Goal: Check status: Check status

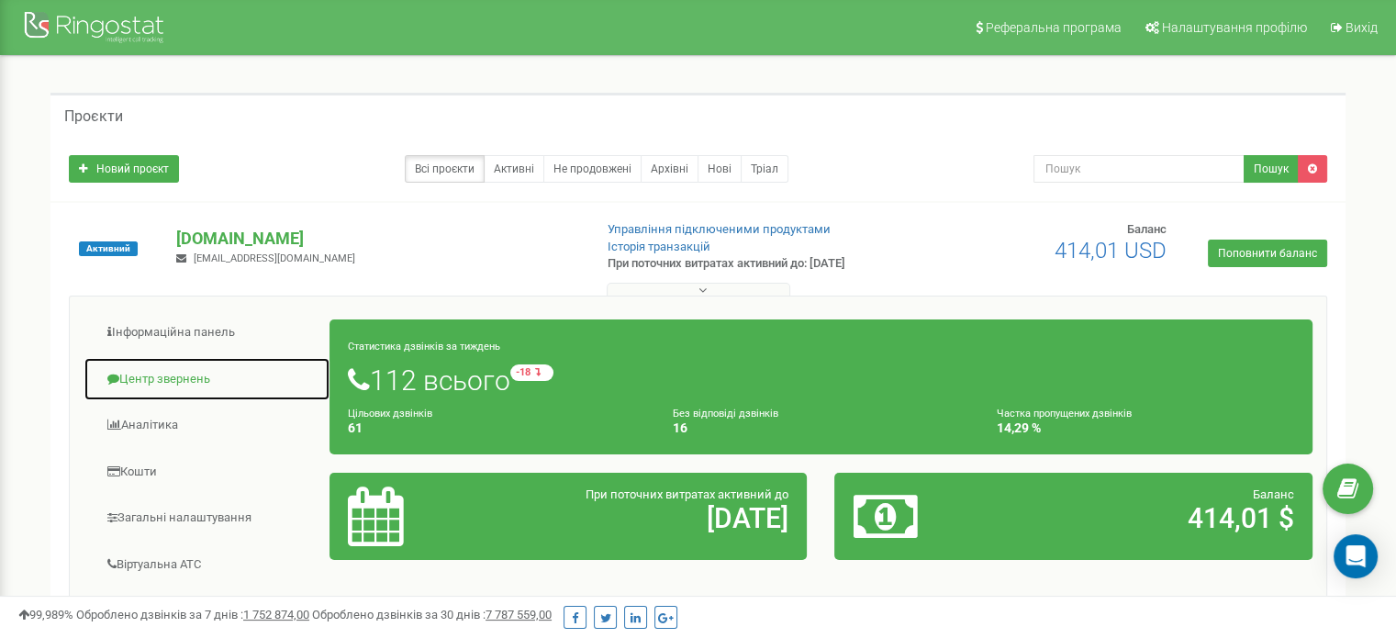
click at [148, 380] on link "Центр звернень" at bounding box center [207, 379] width 247 height 45
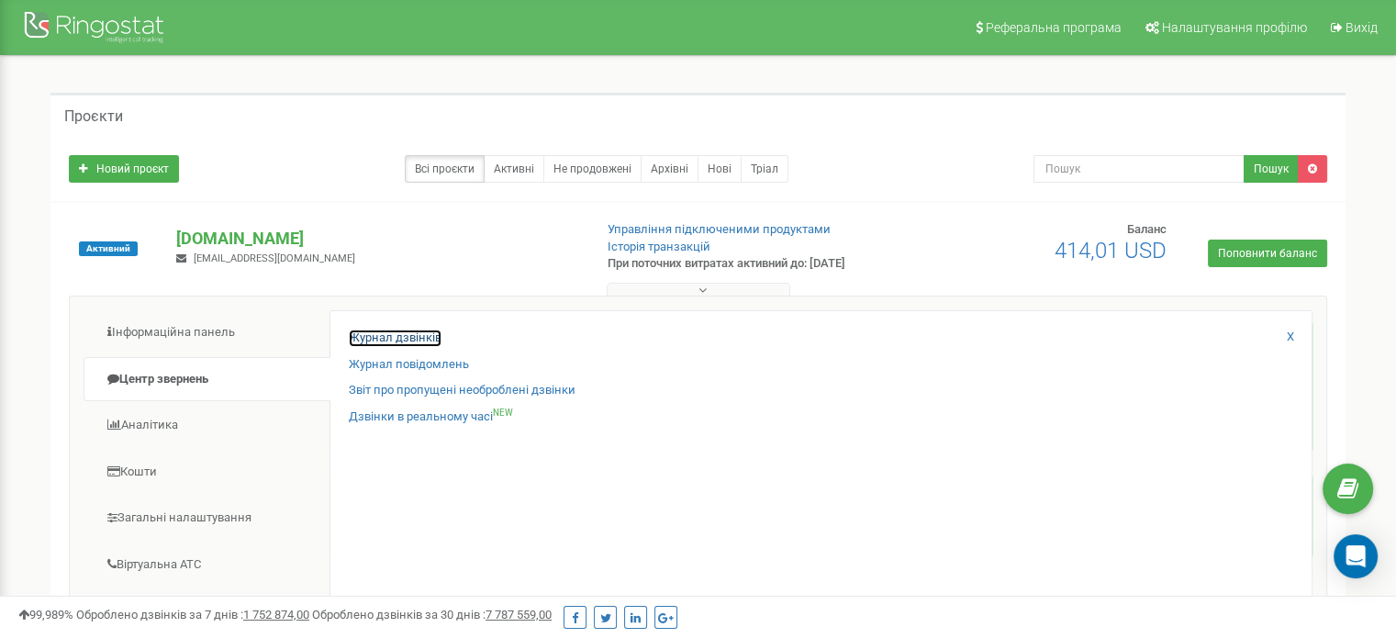
click at [378, 342] on link "Журнал дзвінків" at bounding box center [395, 337] width 93 height 17
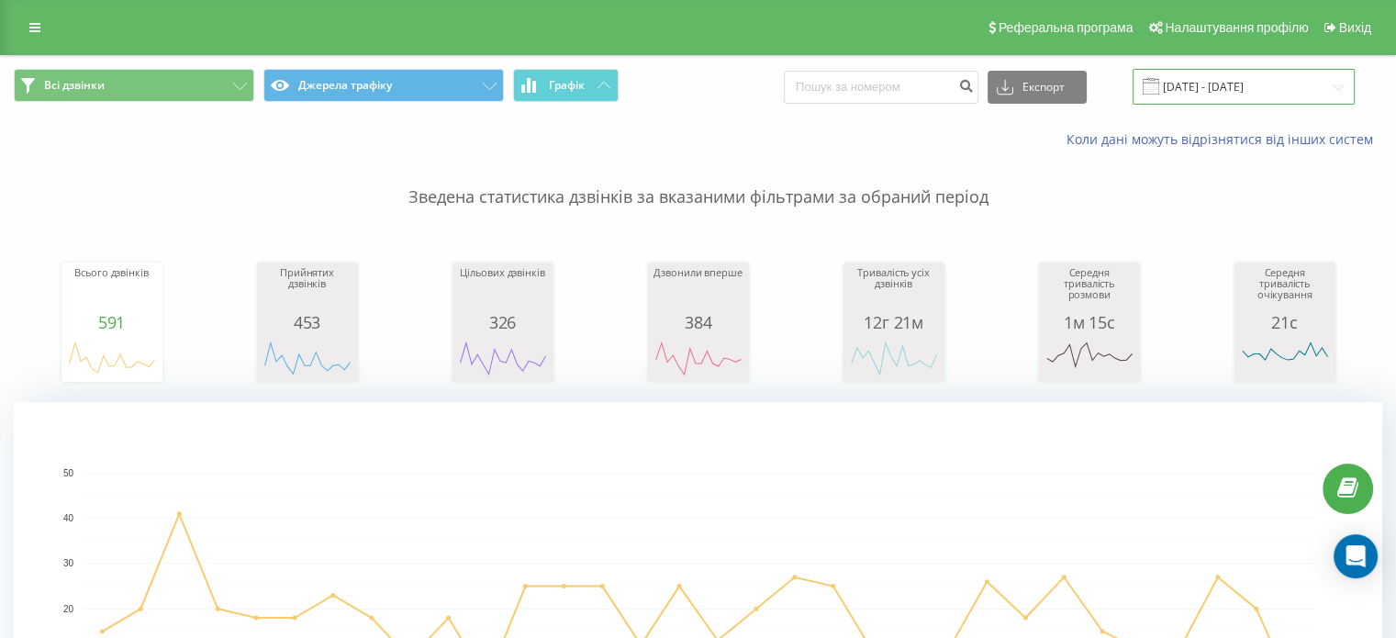
click at [1252, 86] on input "[DATE] - [DATE]" at bounding box center [1243, 87] width 222 height 36
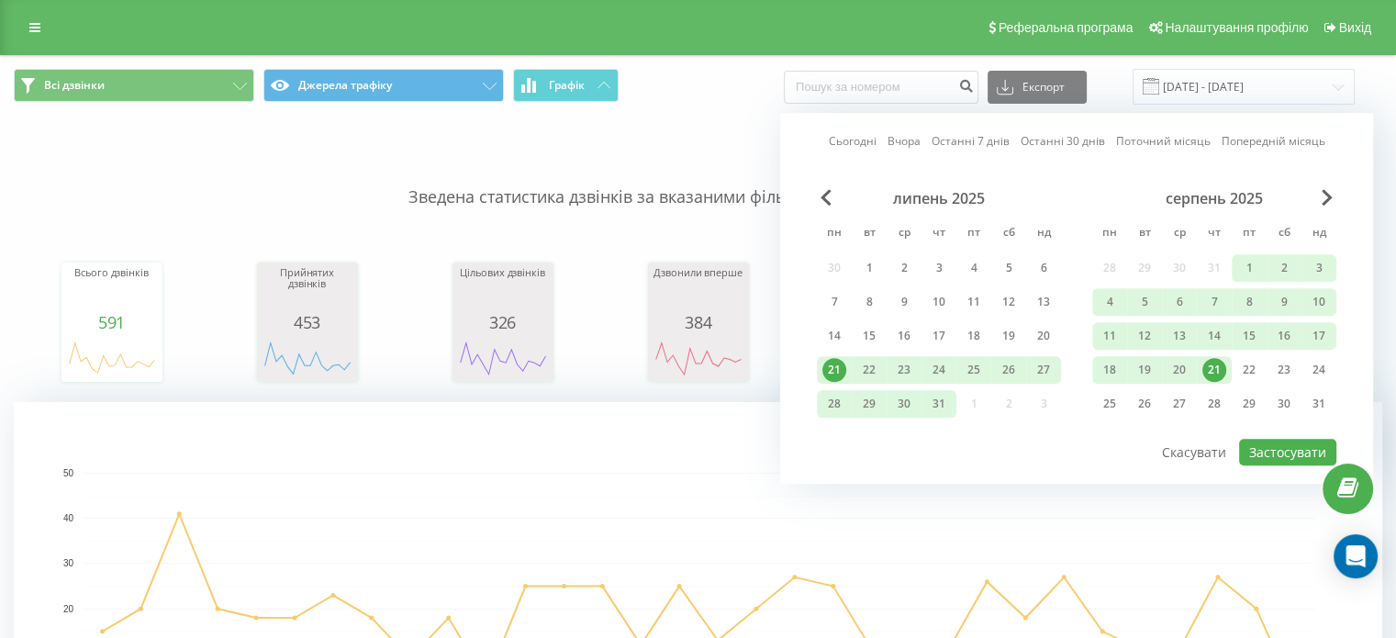
click at [1215, 370] on div "21" at bounding box center [1214, 370] width 24 height 24
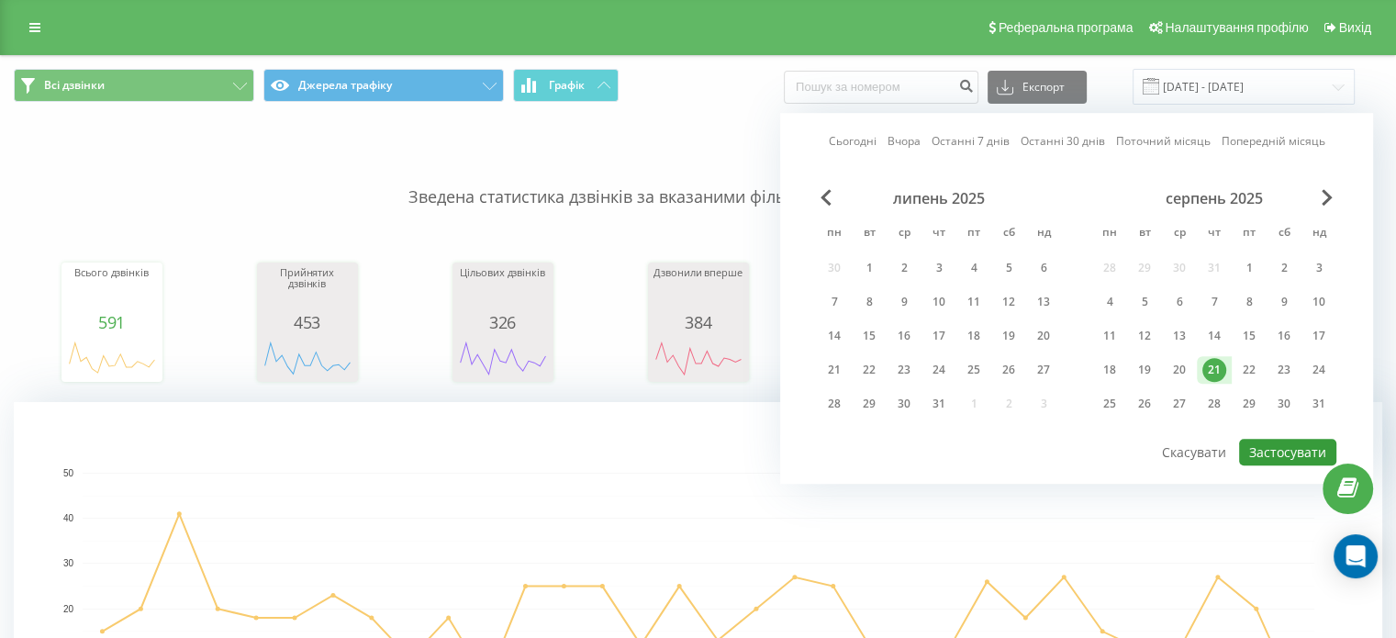
click at [1267, 439] on button "Застосувати" at bounding box center [1287, 452] width 97 height 27
type input "[DATE] - [DATE]"
